Goal: Navigation & Orientation: Find specific page/section

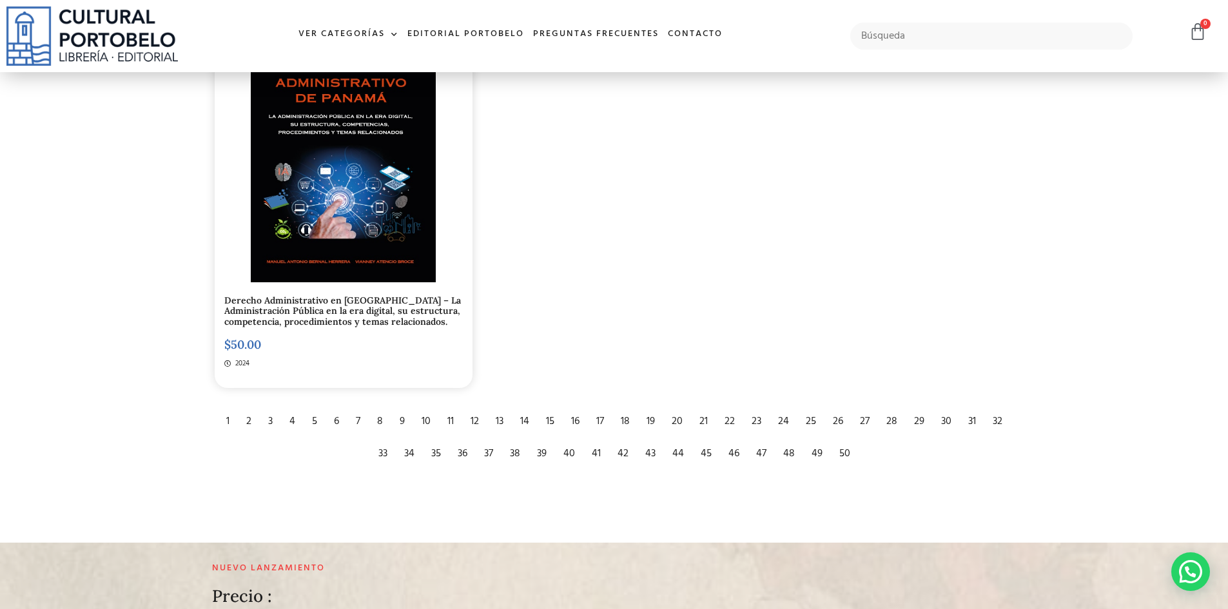
scroll to position [2514, 0]
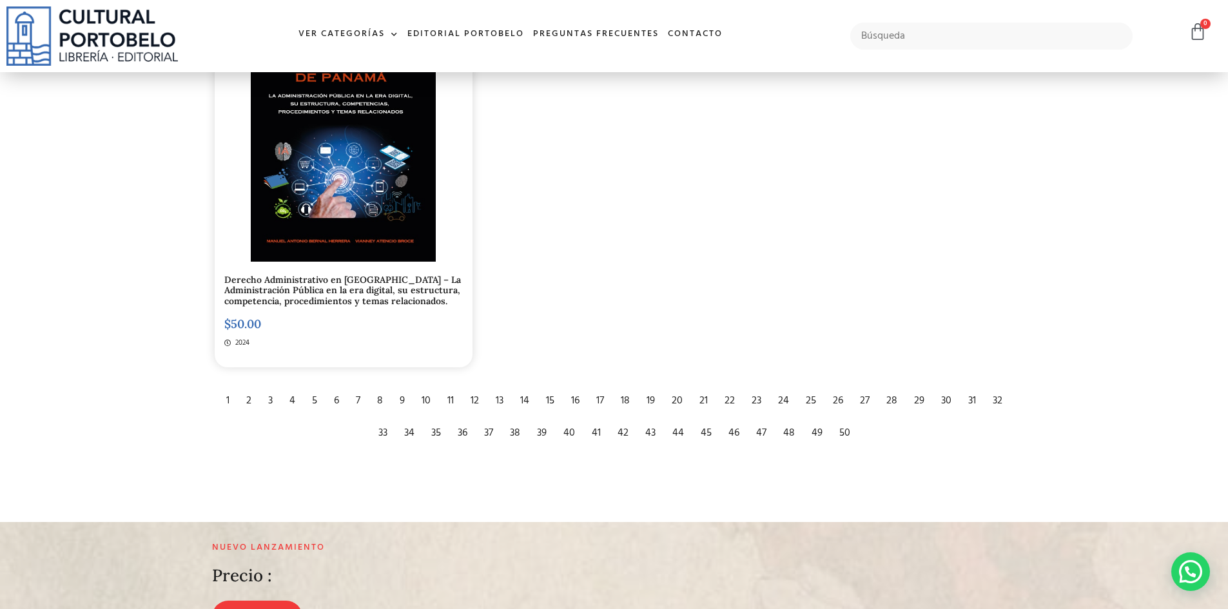
click at [292, 401] on div "4" at bounding box center [292, 401] width 19 height 28
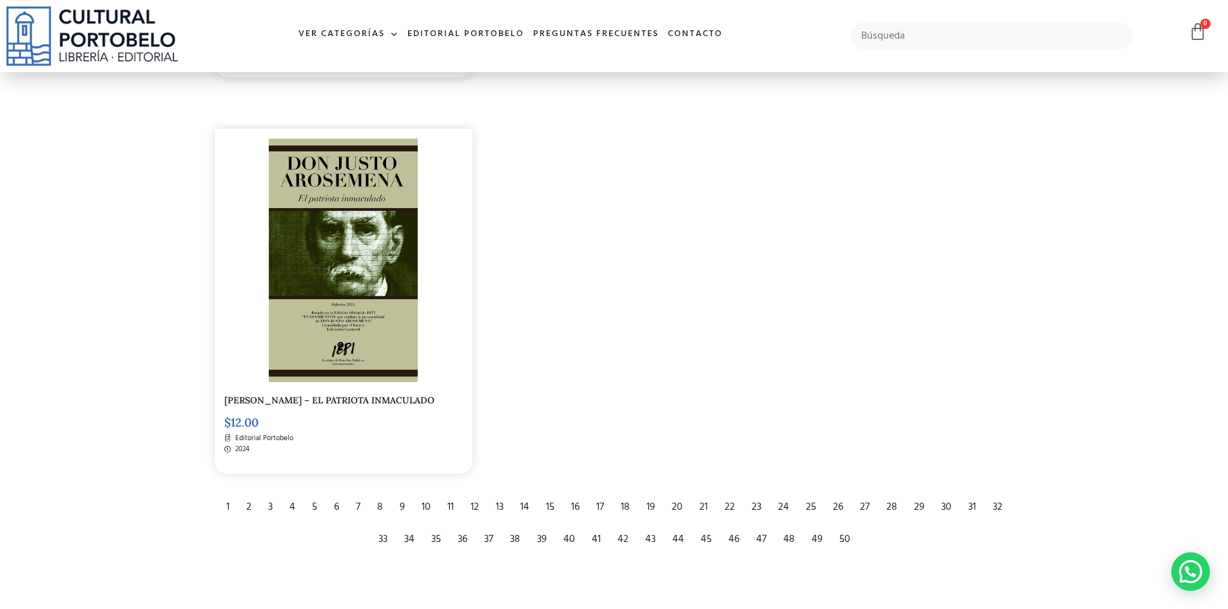
scroll to position [2450, 0]
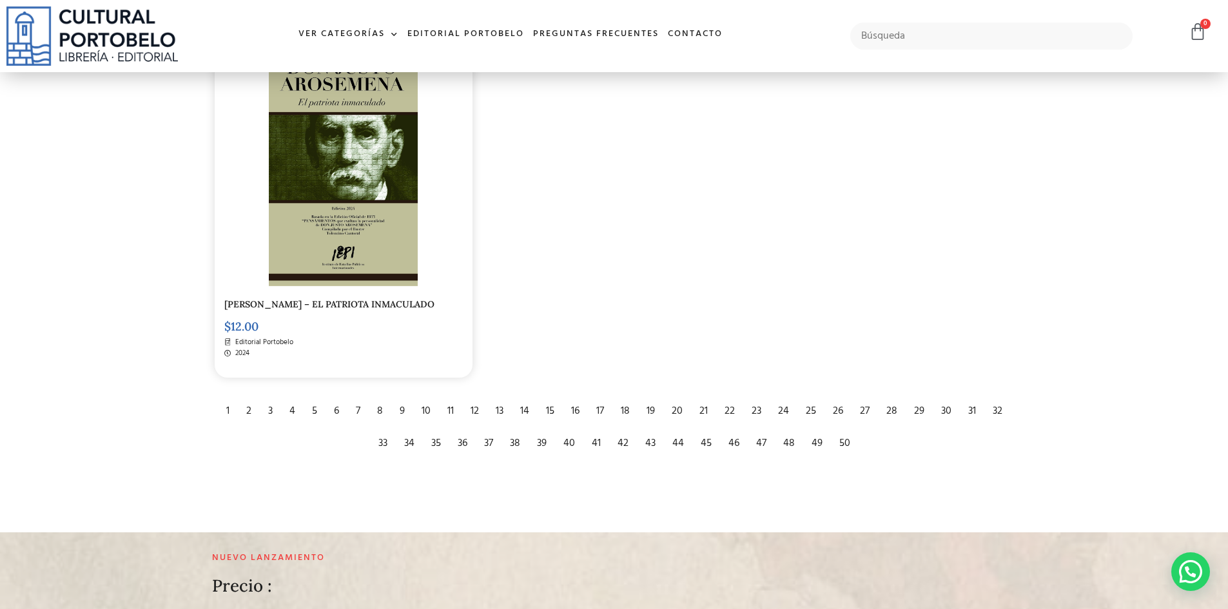
click at [315, 420] on div "5" at bounding box center [315, 411] width 18 height 28
